Goal: Transaction & Acquisition: Purchase product/service

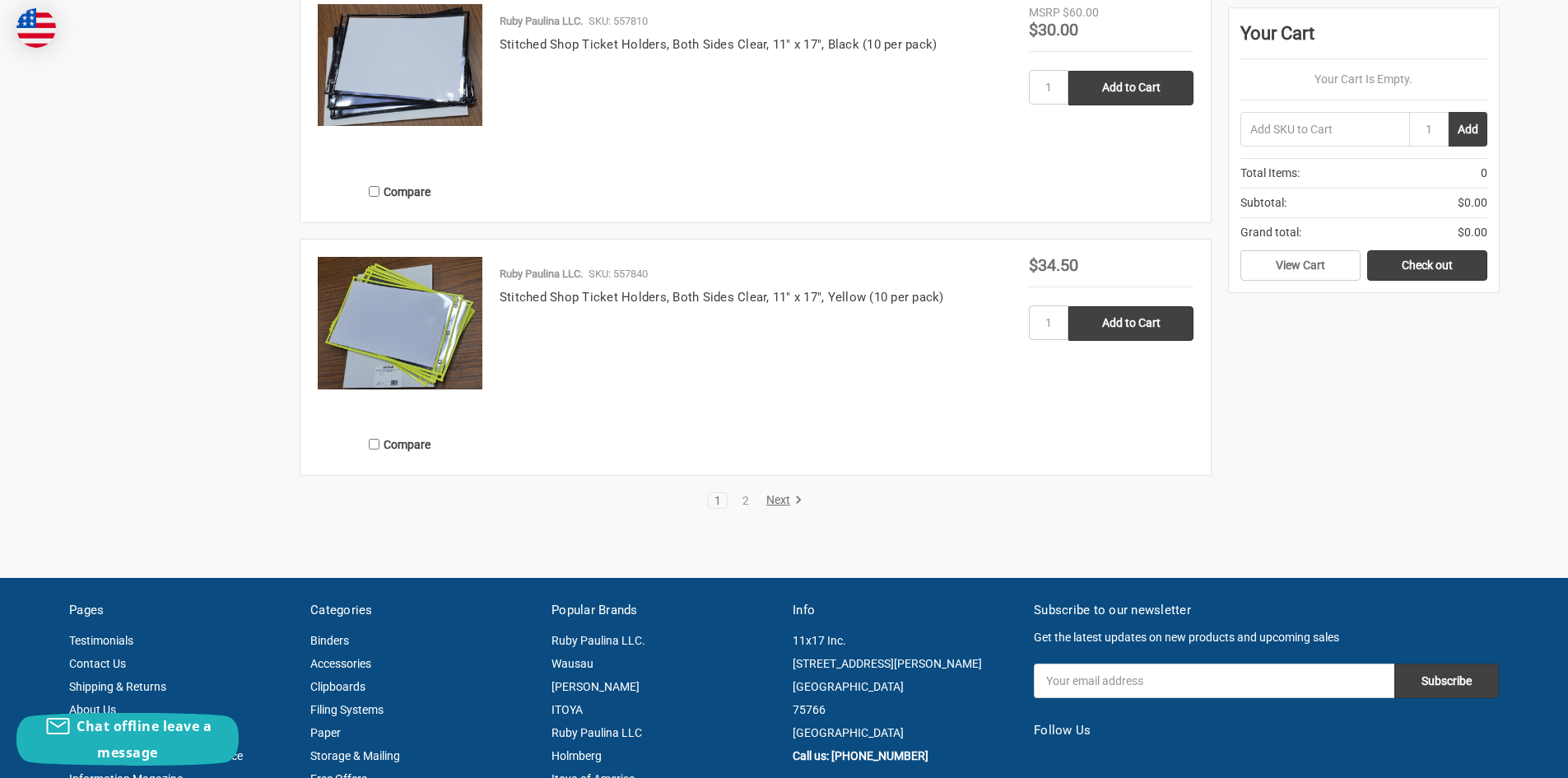
scroll to position [3293, 0]
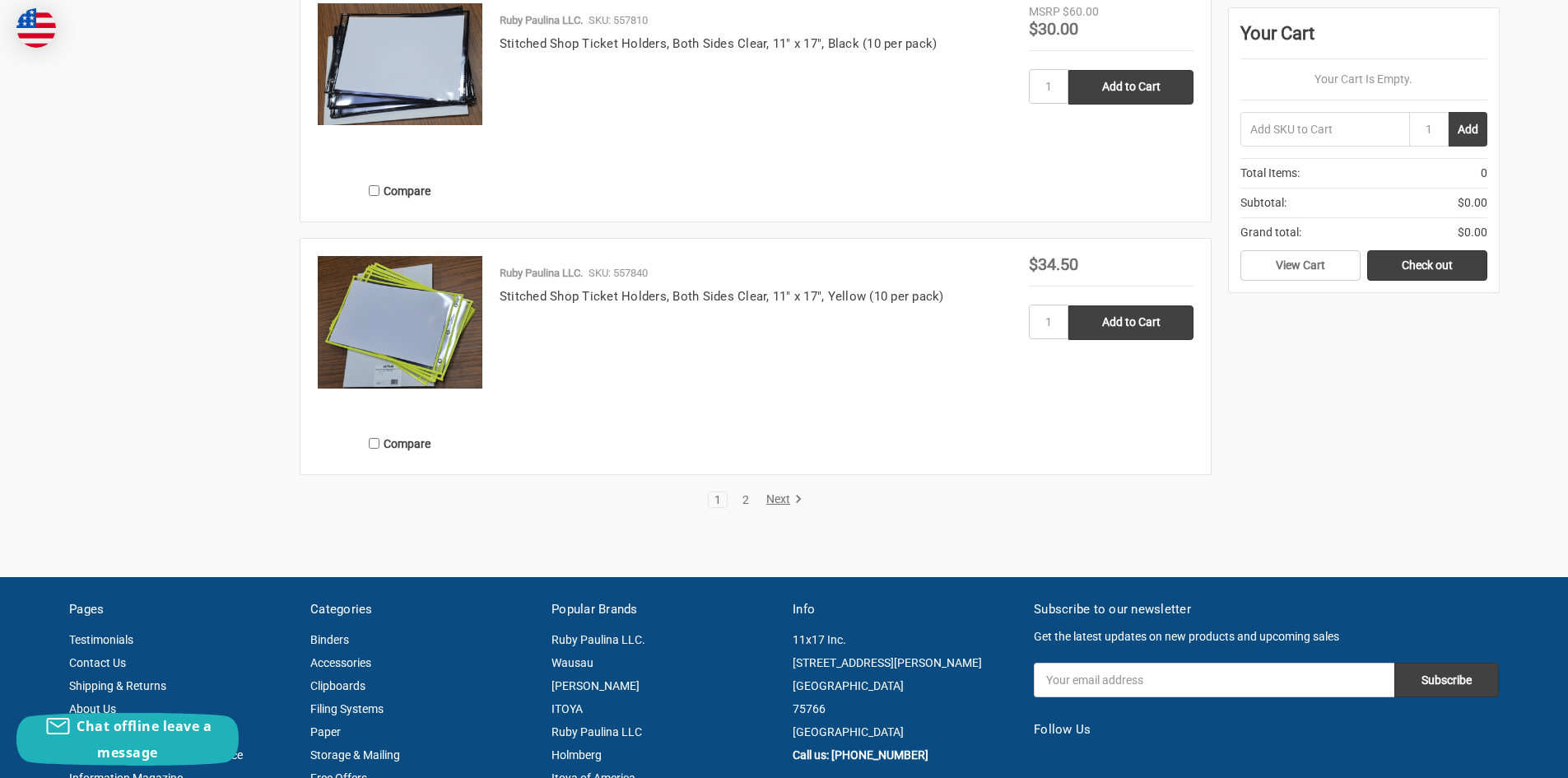
click at [748, 498] on link "2" at bounding box center [746, 499] width 18 height 11
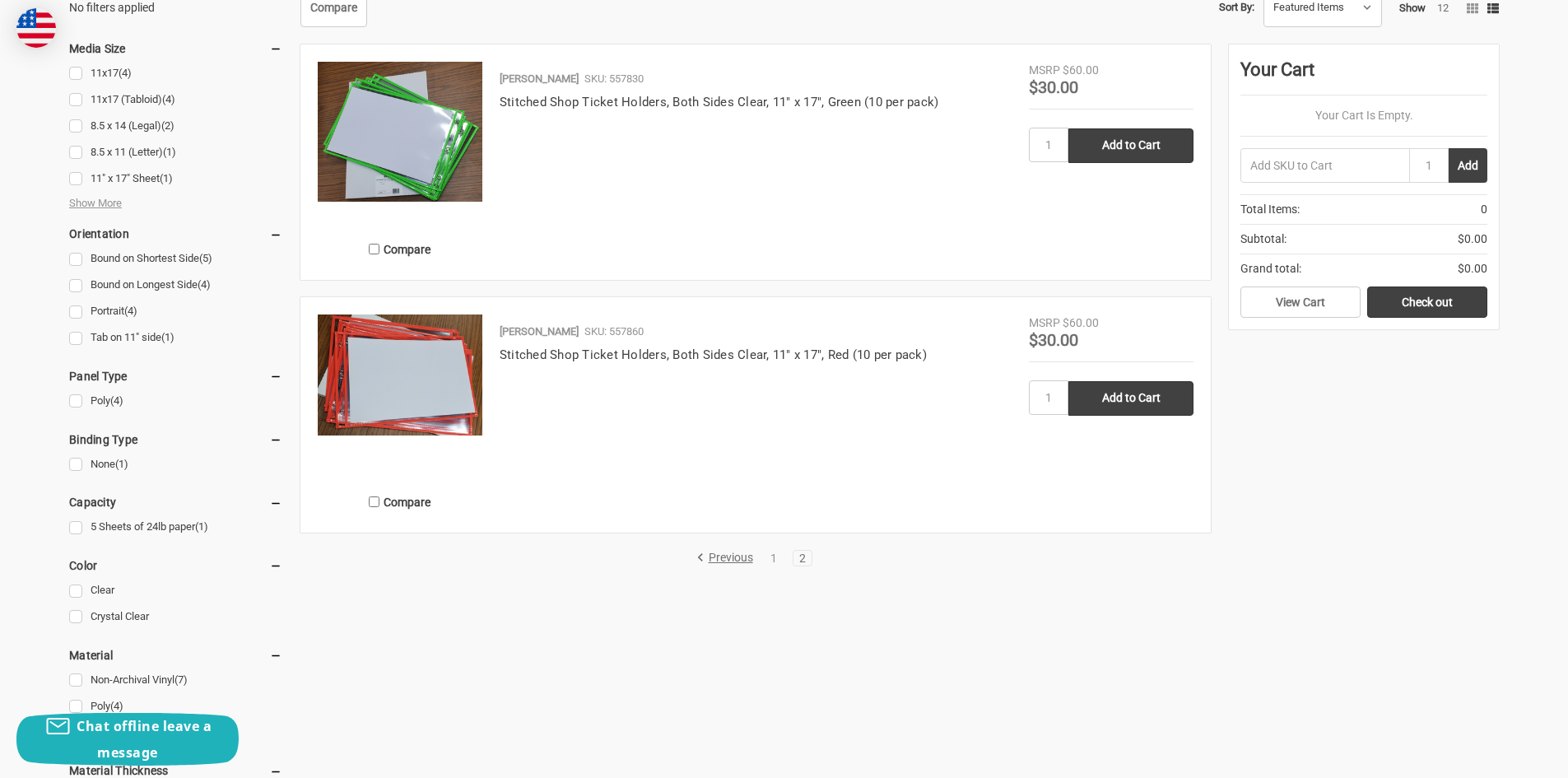
scroll to position [659, 0]
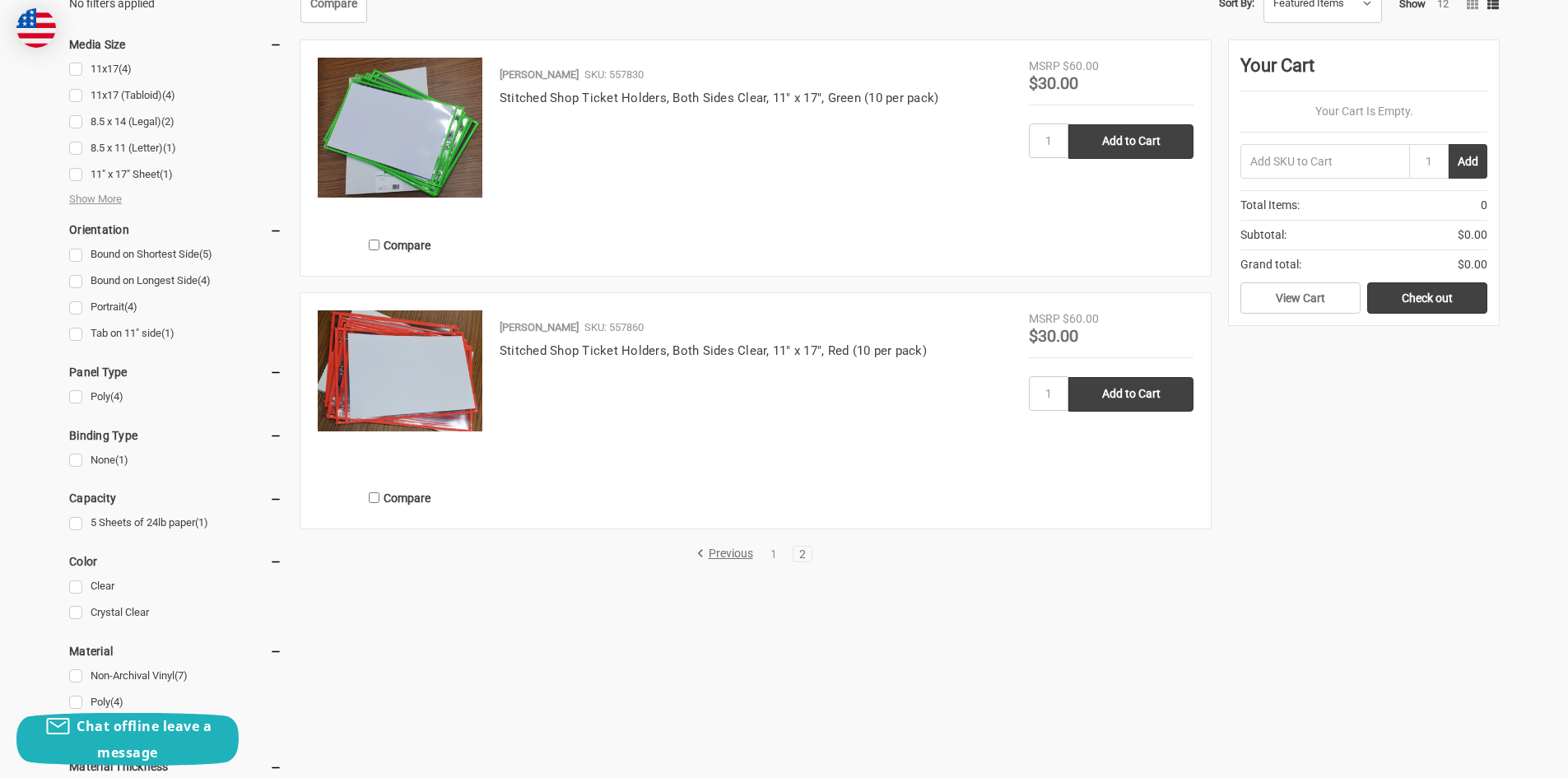
click at [397, 347] on img at bounding box center [400, 370] width 164 height 120
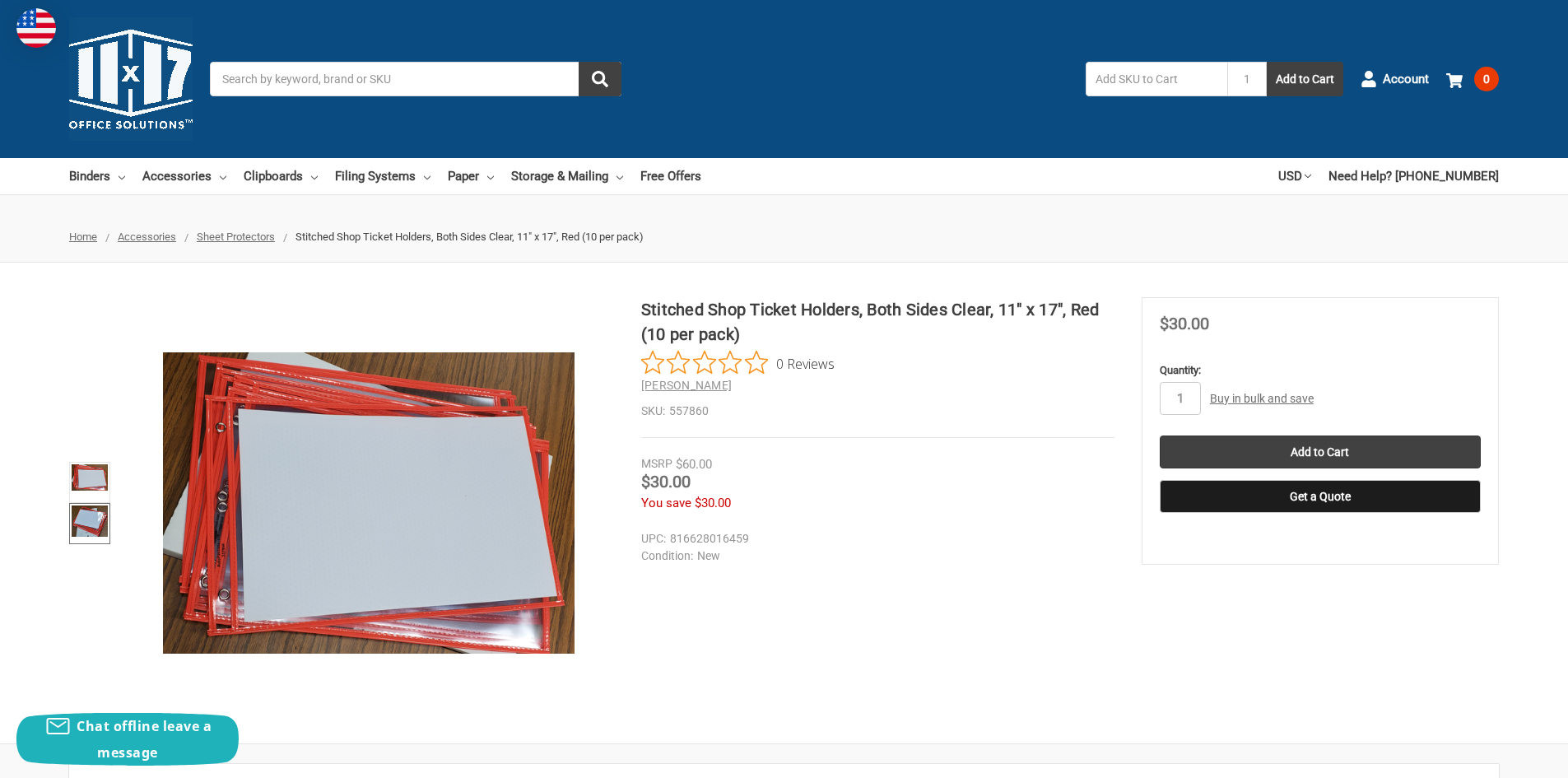
click at [84, 513] on img at bounding box center [90, 521] width 36 height 31
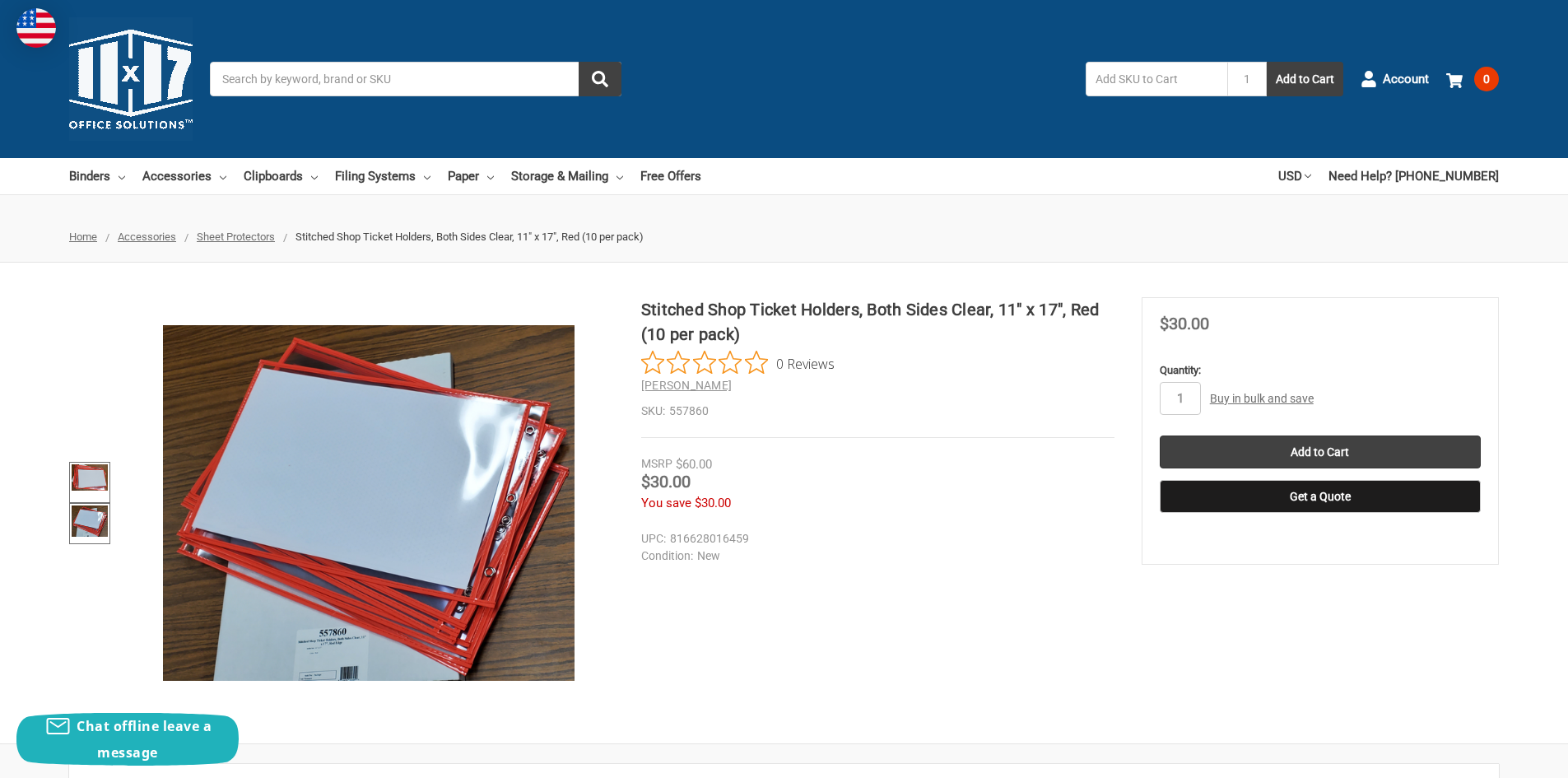
click at [86, 474] on img at bounding box center [90, 477] width 36 height 27
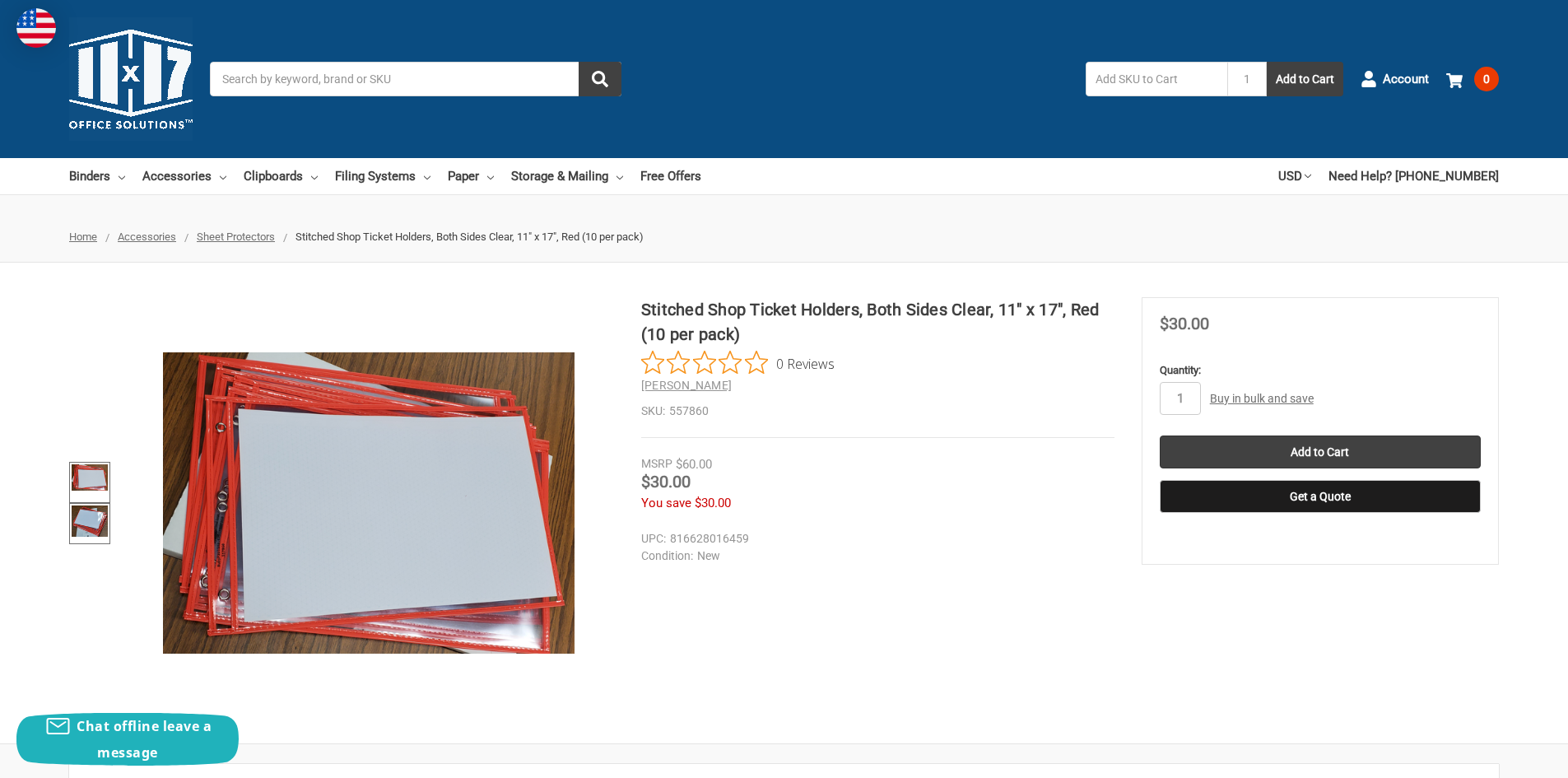
click at [96, 516] on img at bounding box center [90, 521] width 36 height 31
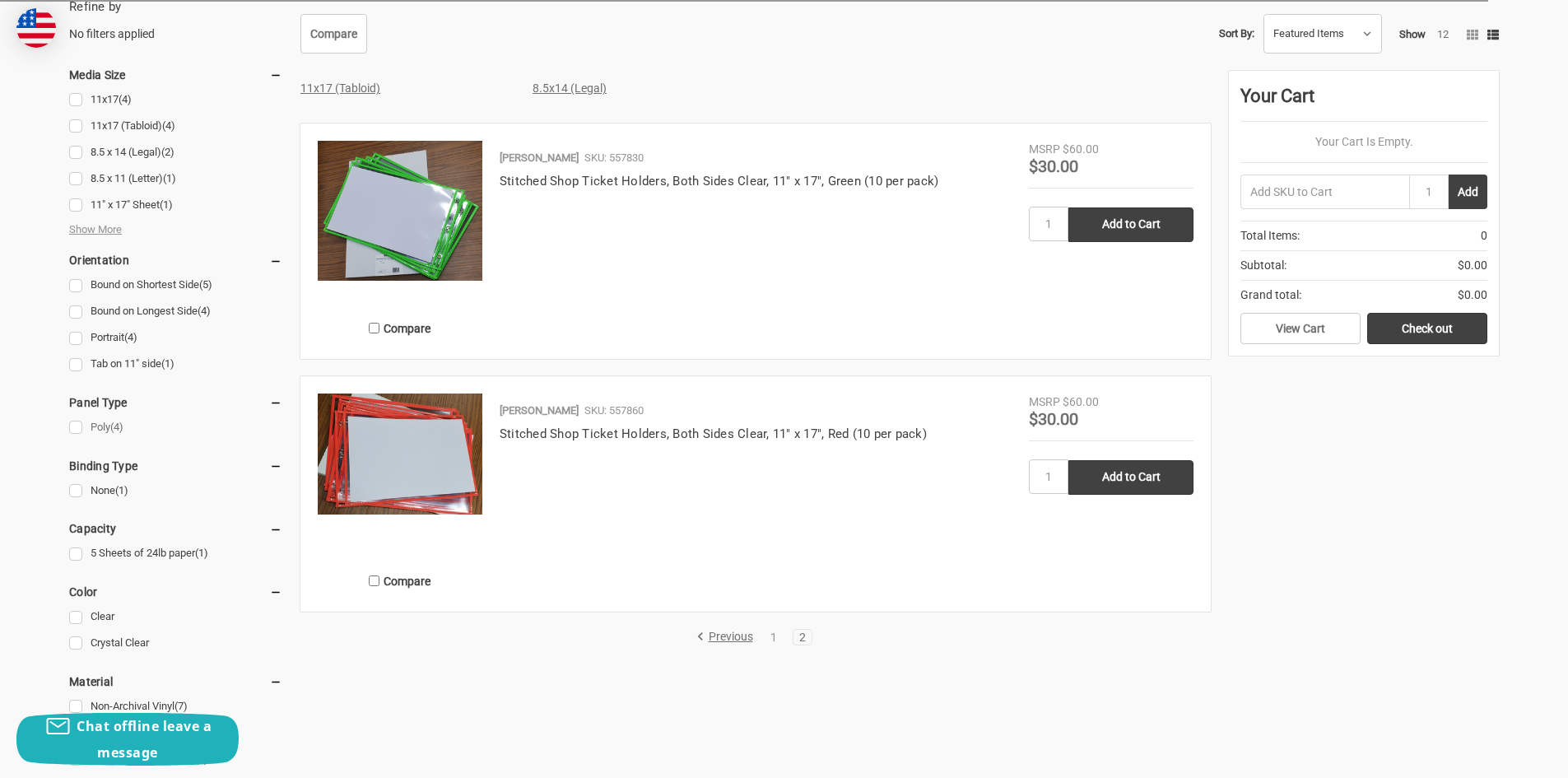
scroll to position [412, 0]
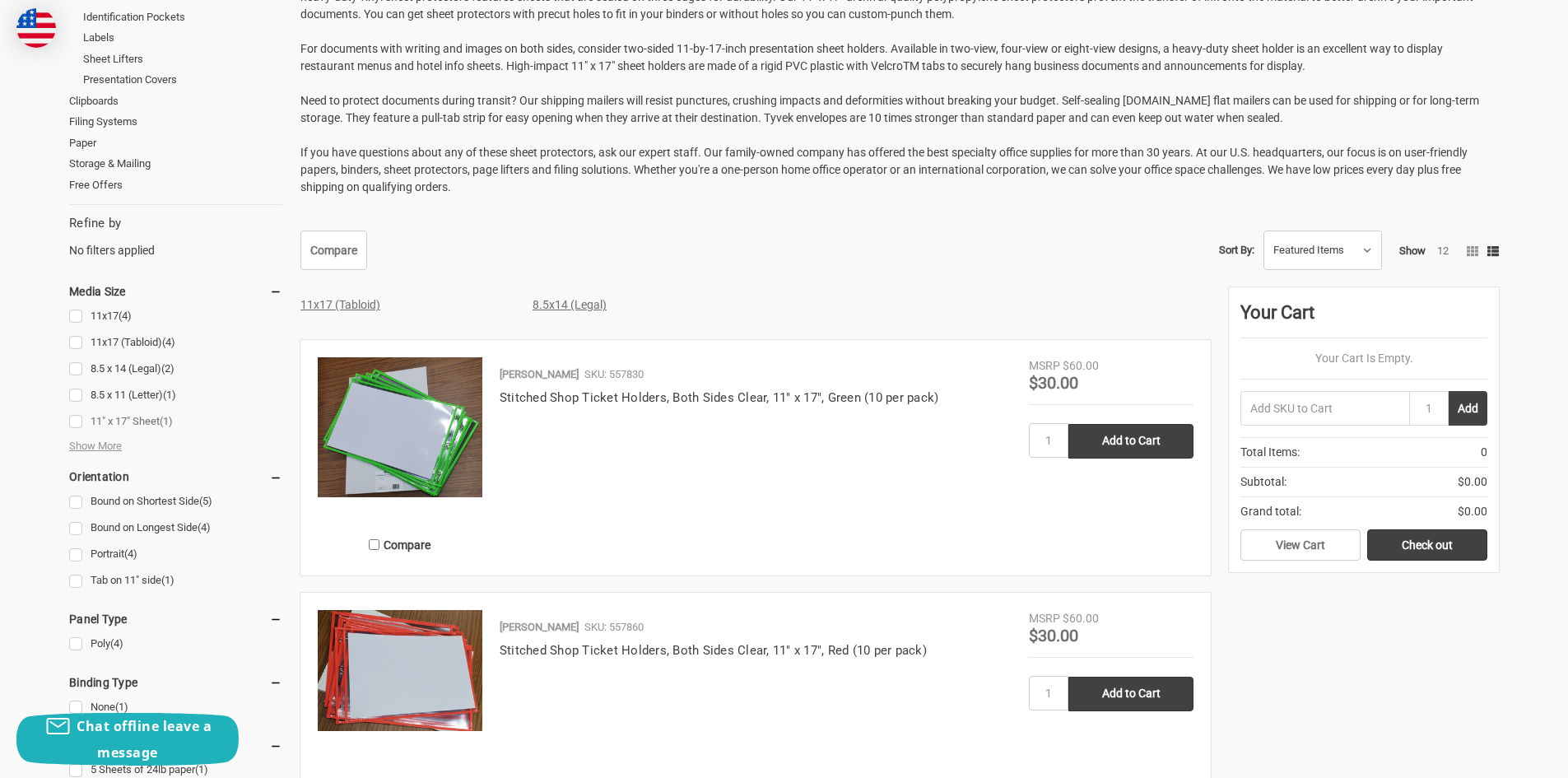
click at [80, 417] on link "11" x 17" Sheet (1)" at bounding box center [175, 422] width 213 height 22
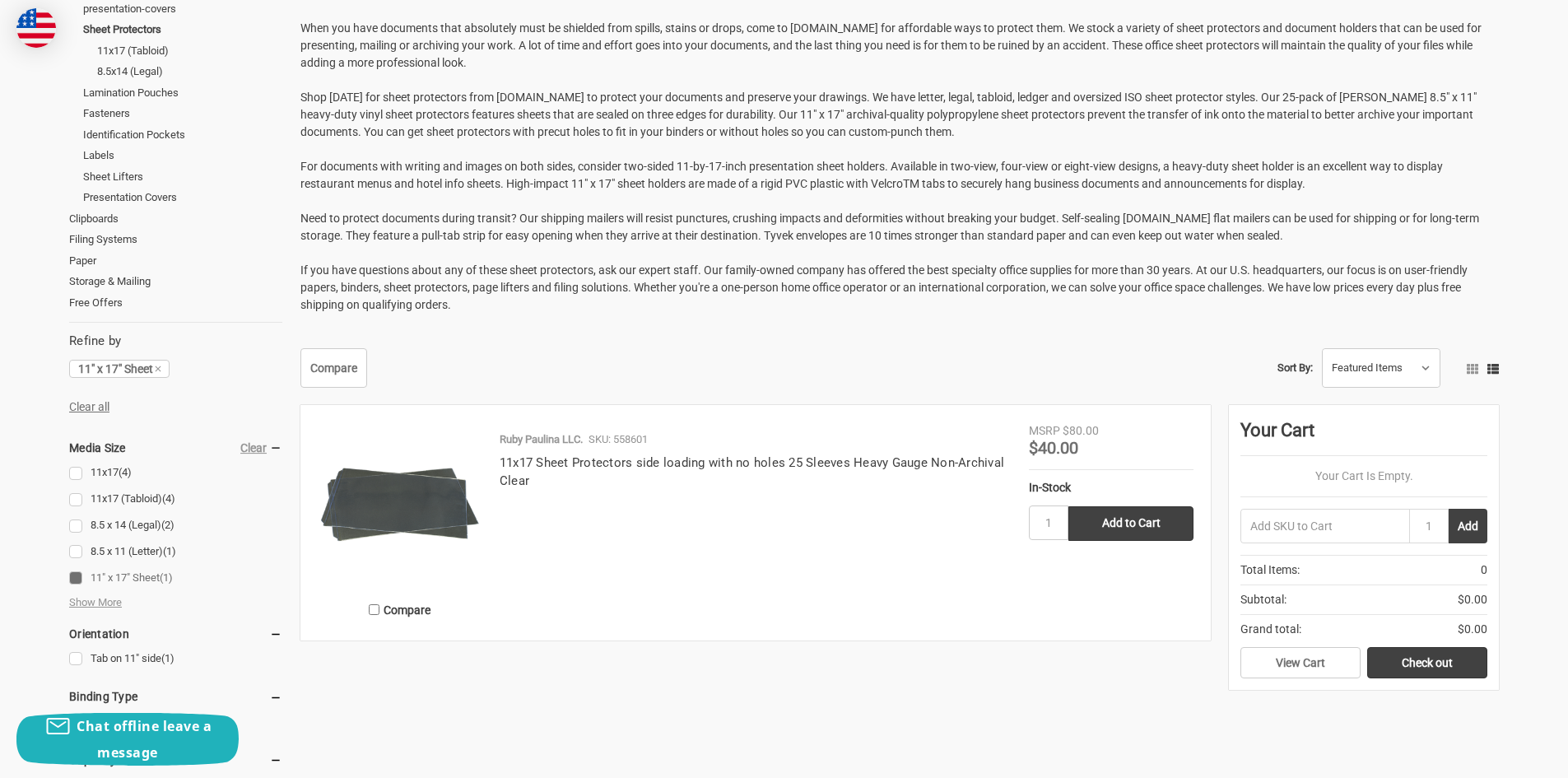
scroll to position [494, 0]
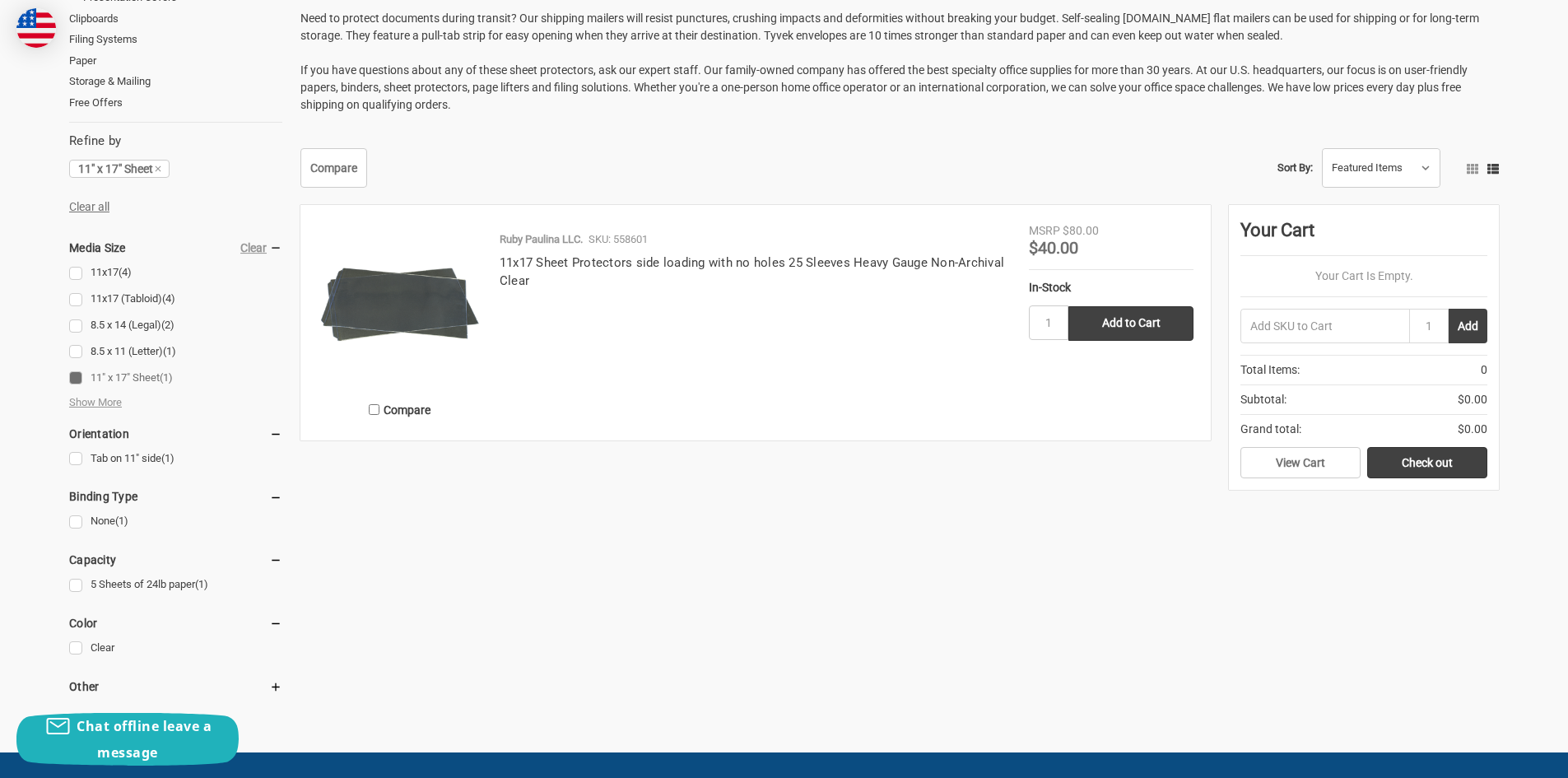
click at [373, 282] on img at bounding box center [400, 305] width 164 height 164
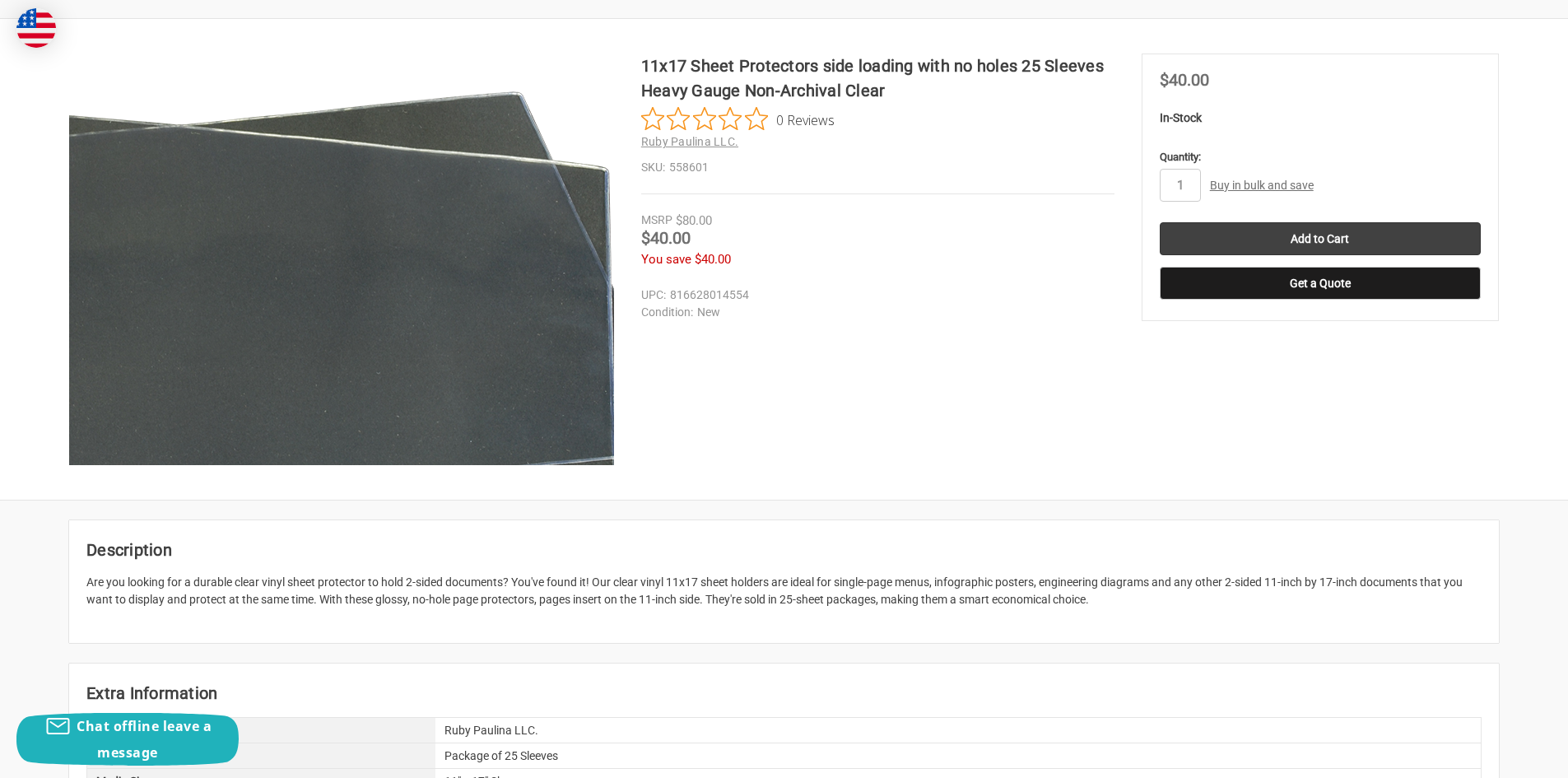
scroll to position [247, 0]
